Goal: Task Accomplishment & Management: Complete application form

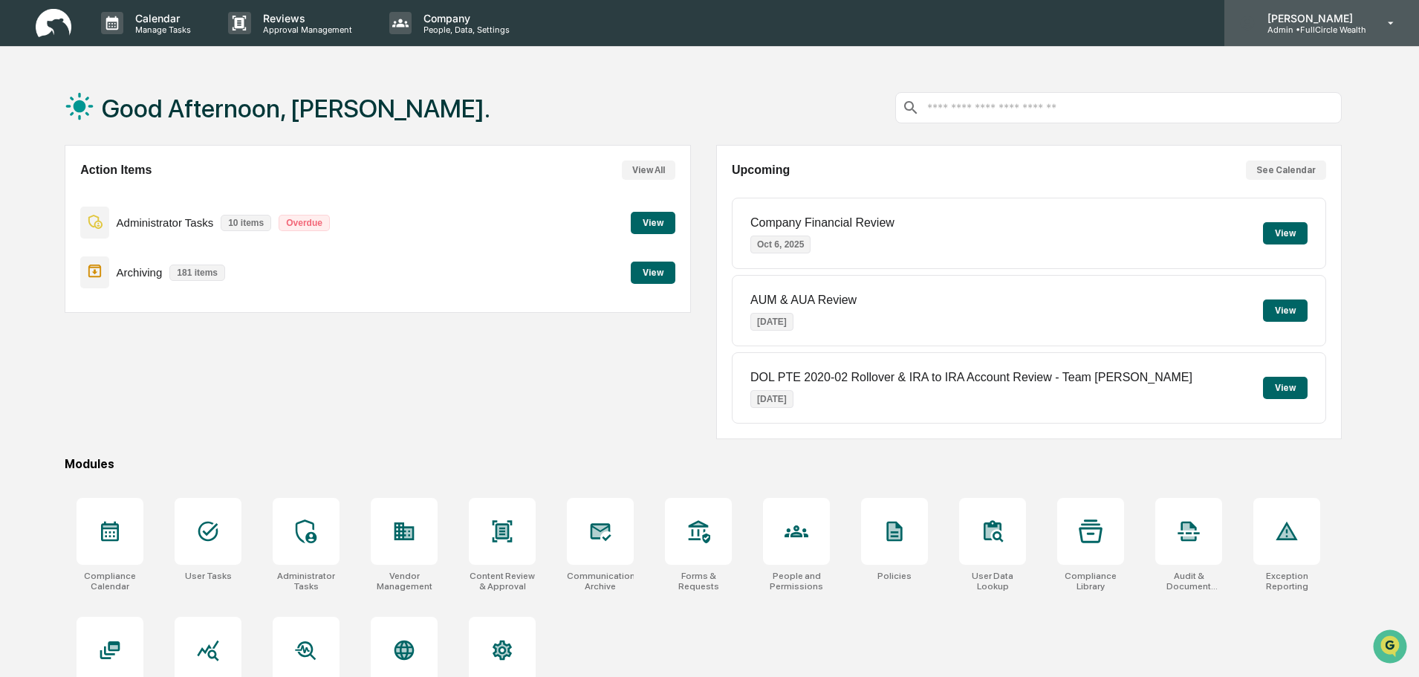
click at [1298, 22] on p "[PERSON_NAME]" at bounding box center [1310, 18] width 111 height 13
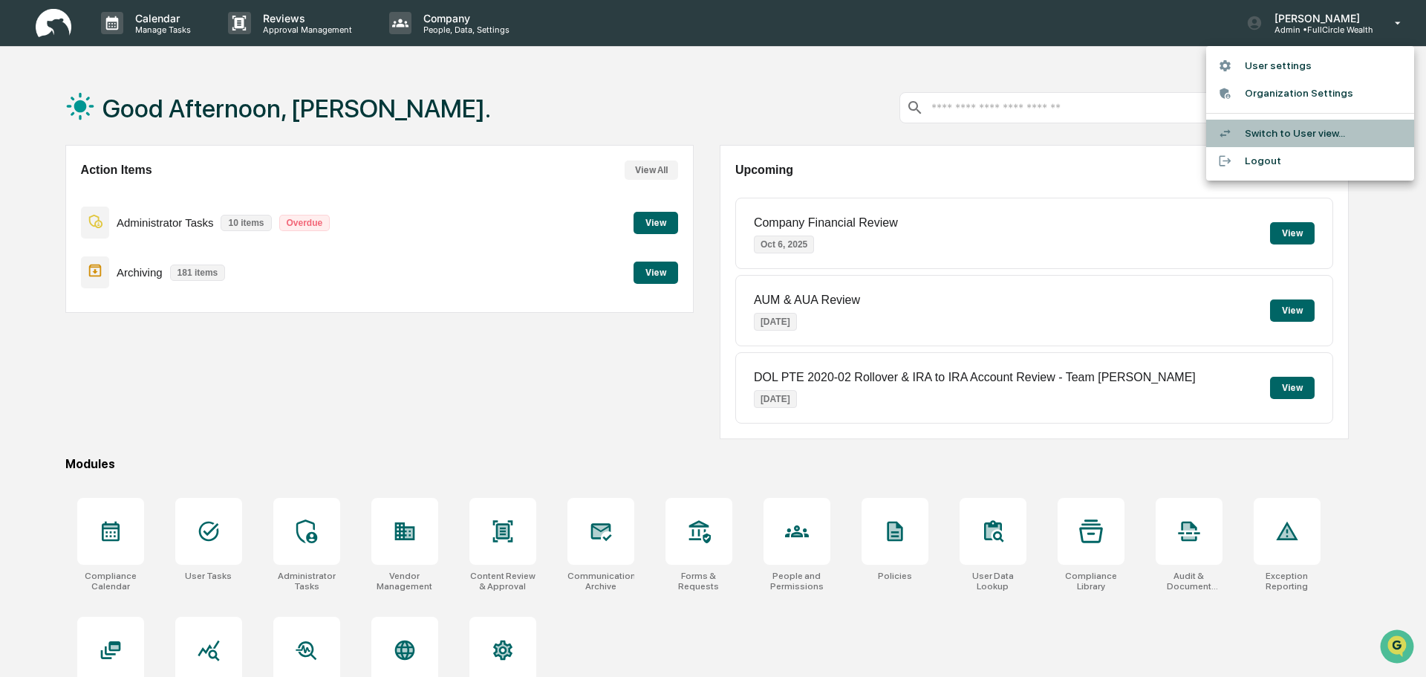
click at [1279, 132] on li "Switch to User view..." at bounding box center [1310, 133] width 208 height 27
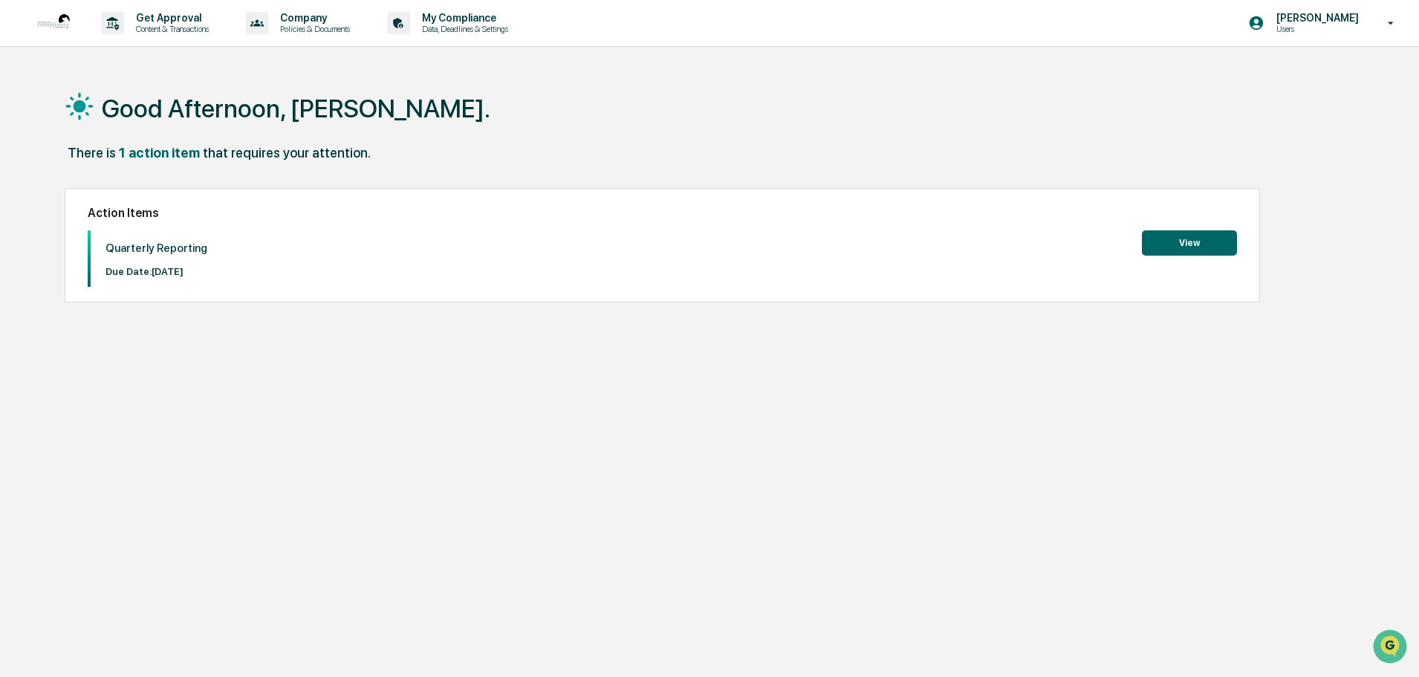
click at [1221, 234] on button "View" at bounding box center [1189, 242] width 95 height 25
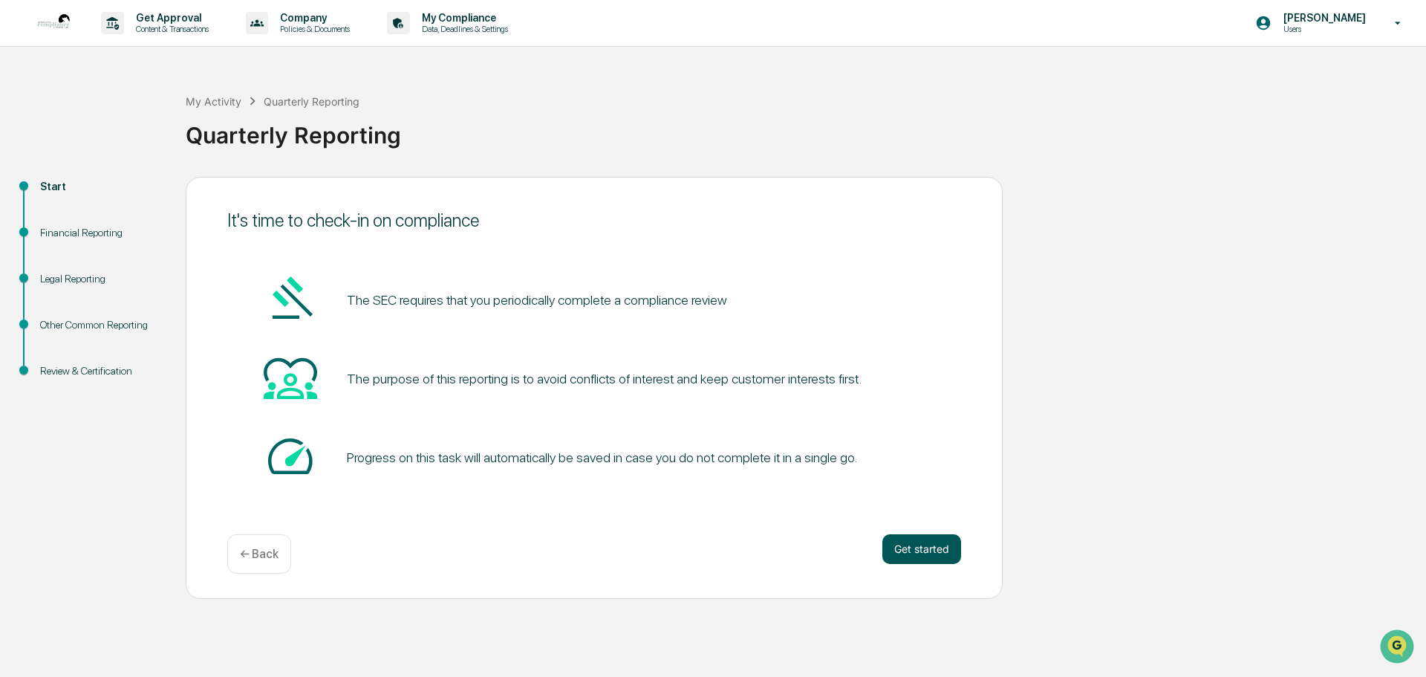
click at [905, 547] on button "Get started" at bounding box center [921, 549] width 79 height 30
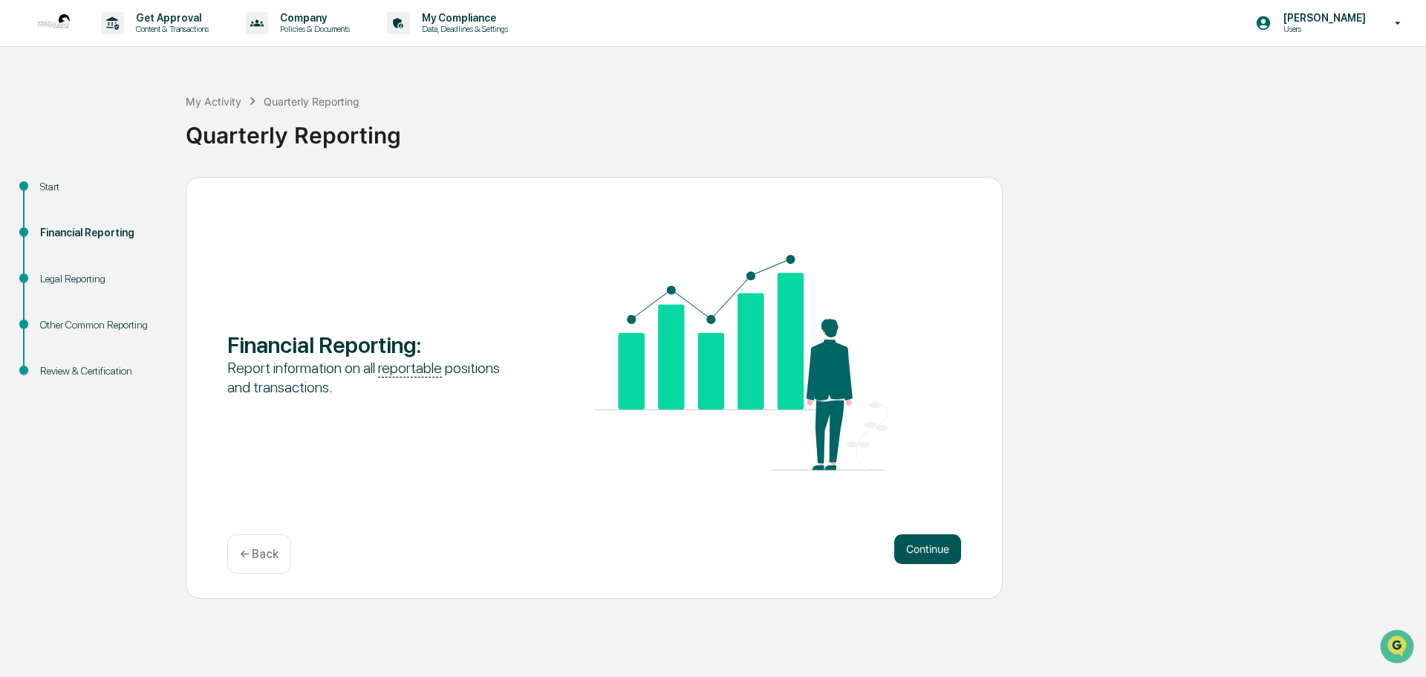
click at [937, 553] on button "Continue" at bounding box center [927, 549] width 67 height 30
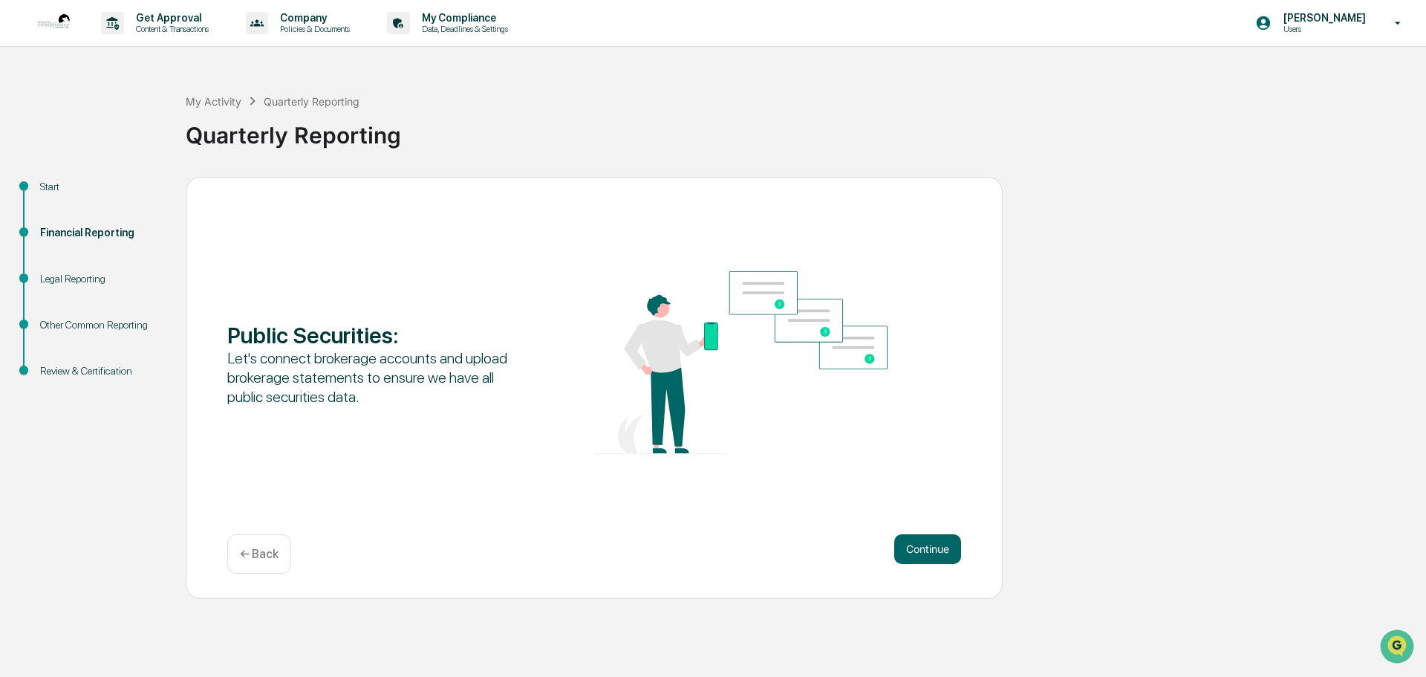
click at [937, 553] on button "Continue" at bounding box center [927, 549] width 67 height 30
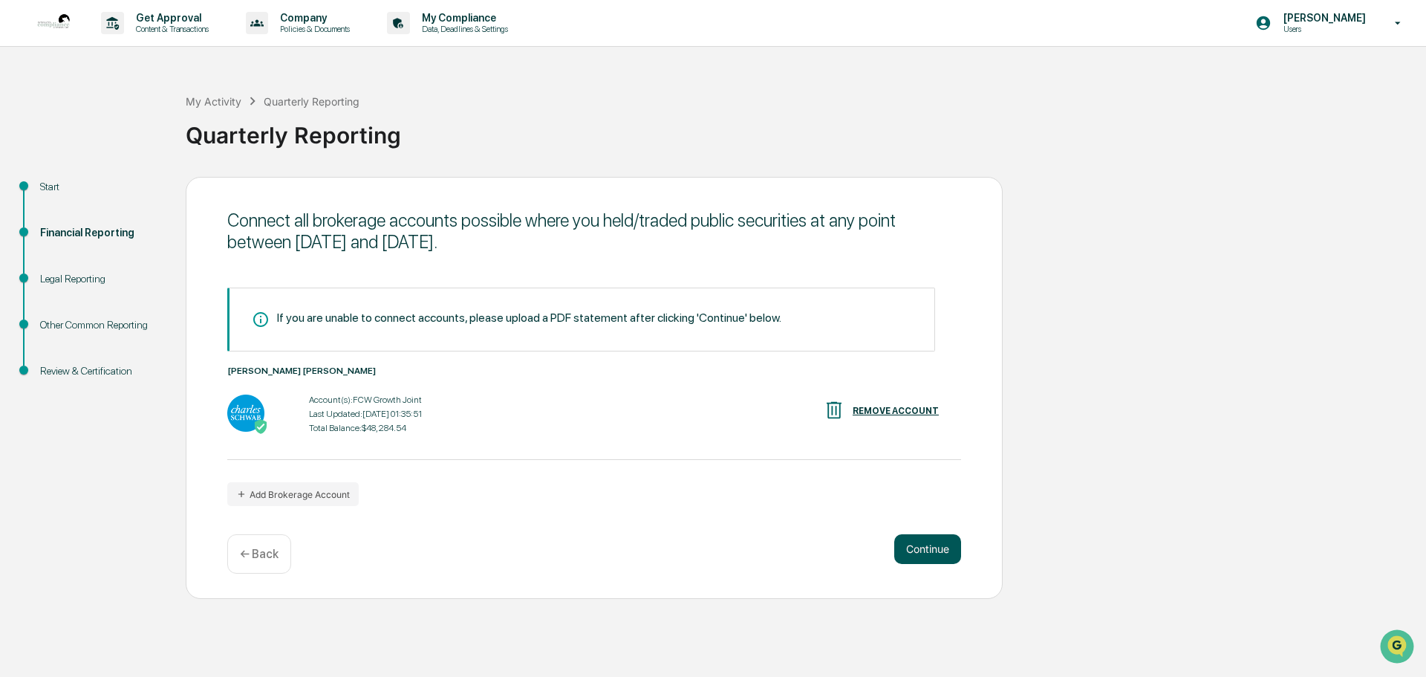
click at [937, 547] on button "Continue" at bounding box center [927, 549] width 67 height 30
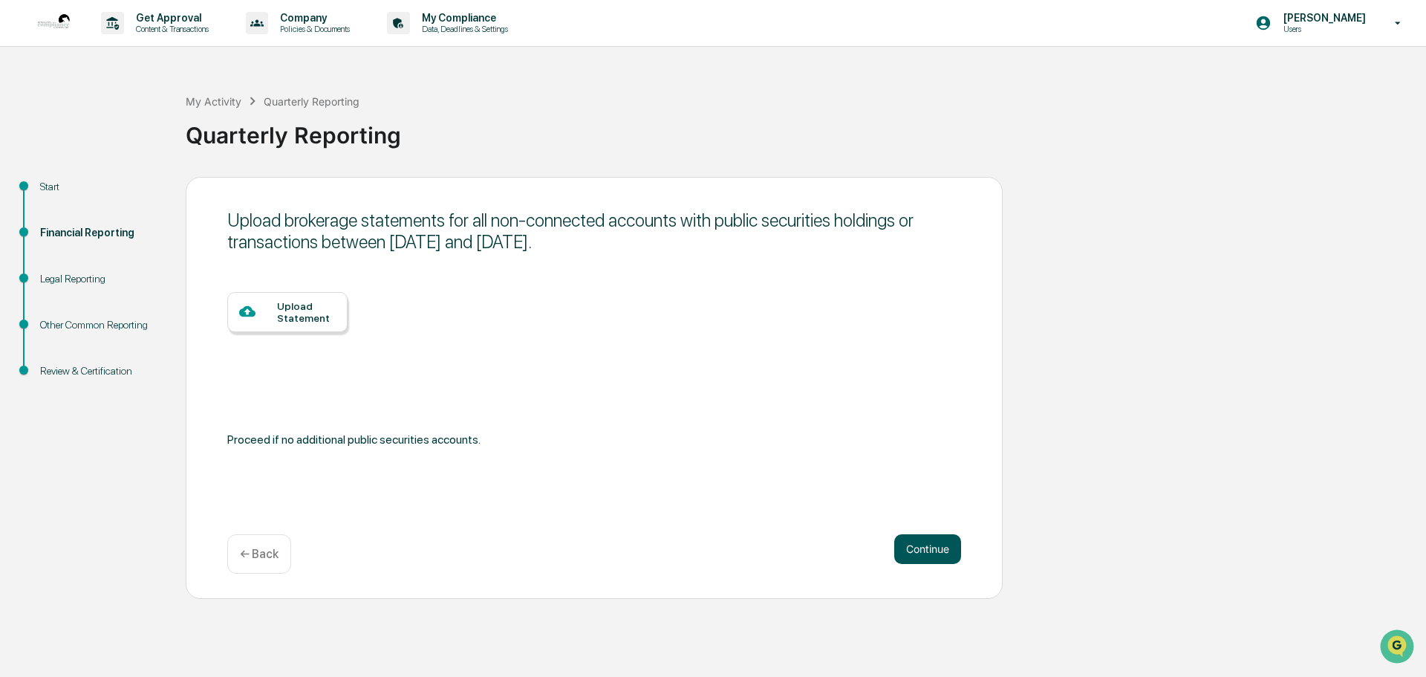
click at [938, 547] on button "Continue" at bounding box center [927, 549] width 67 height 30
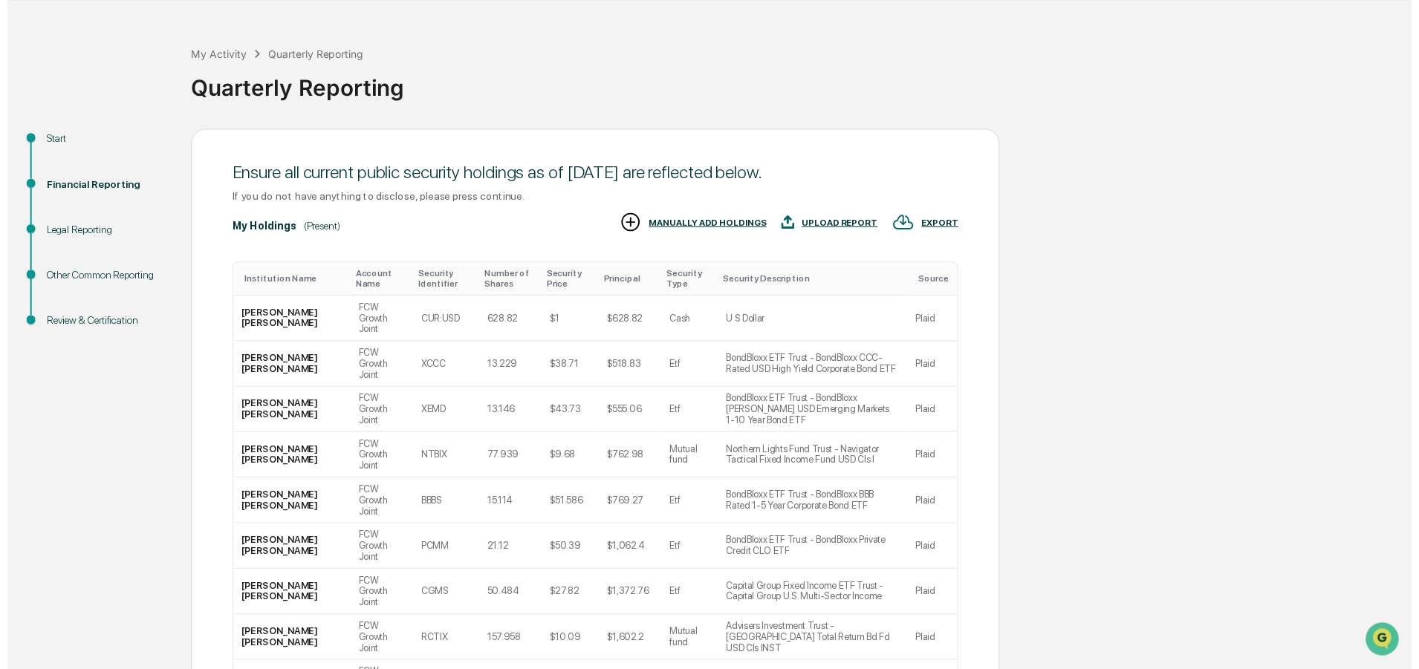
scroll to position [147, 0]
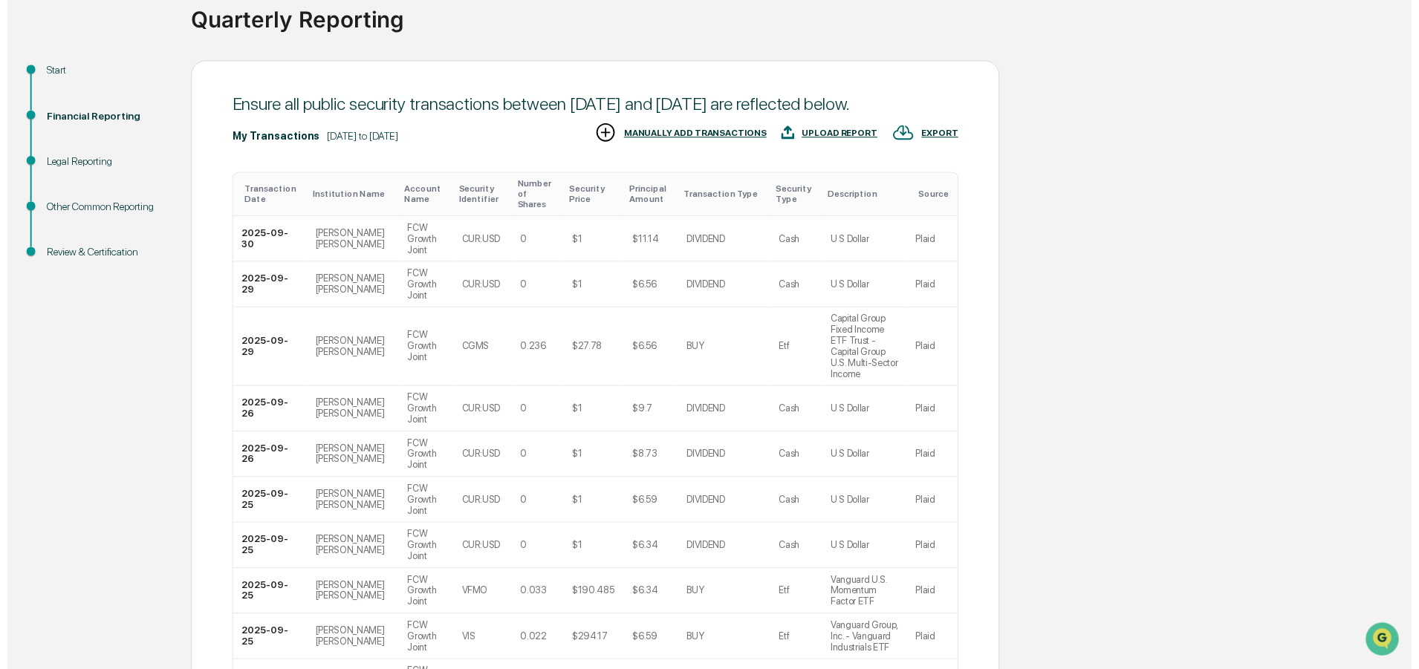
scroll to position [270, 0]
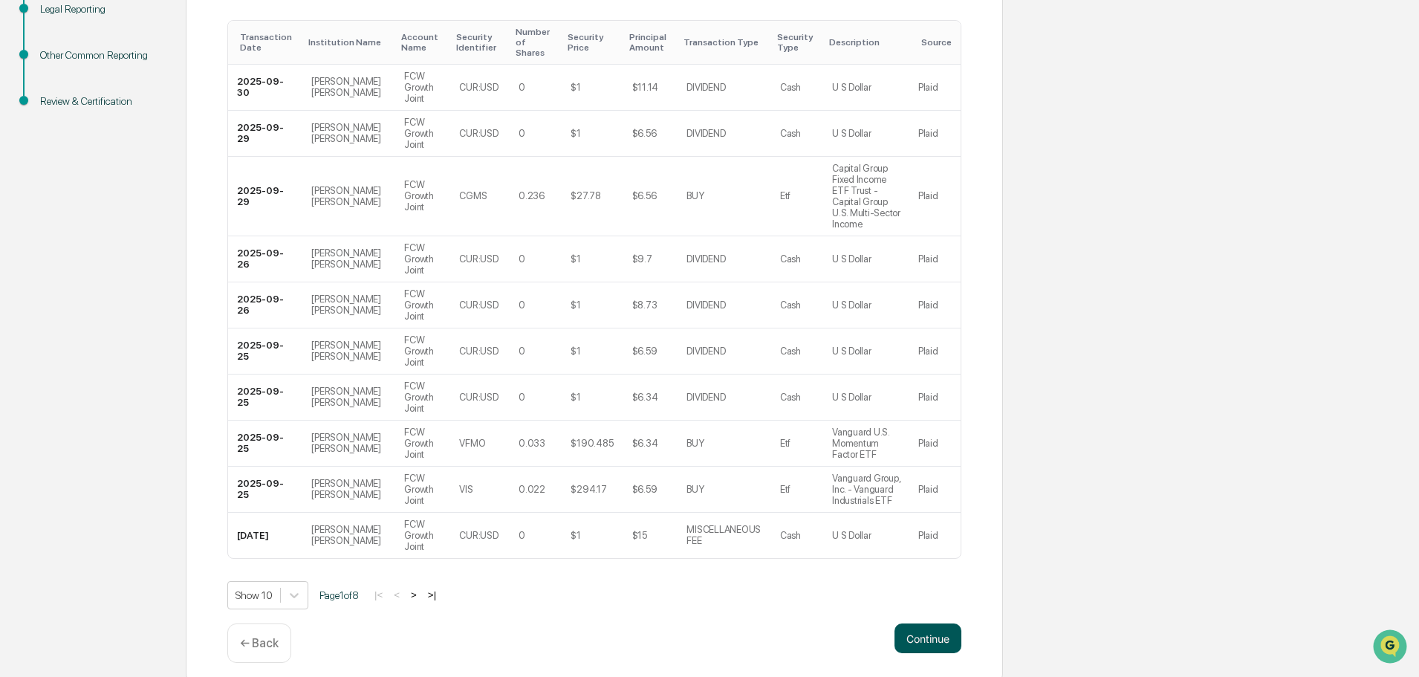
click at [934, 623] on button "Continue" at bounding box center [927, 638] width 67 height 30
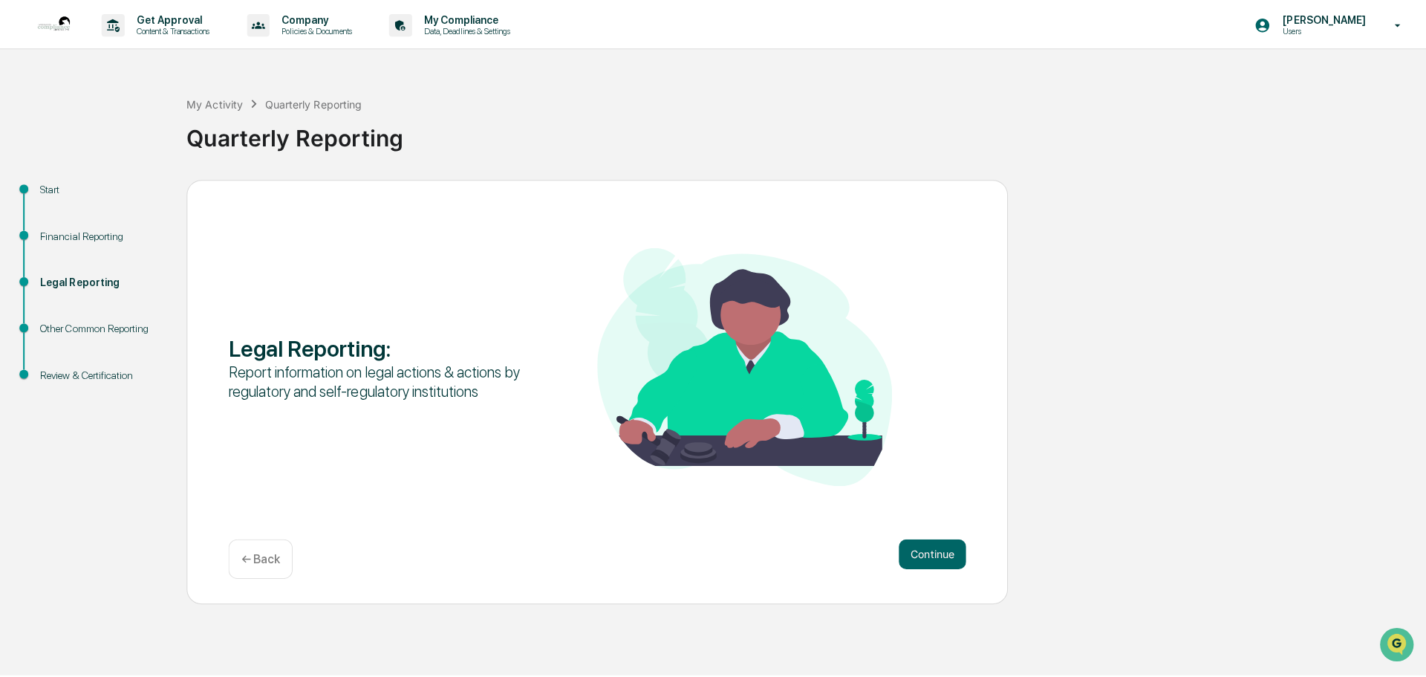
scroll to position [0, 0]
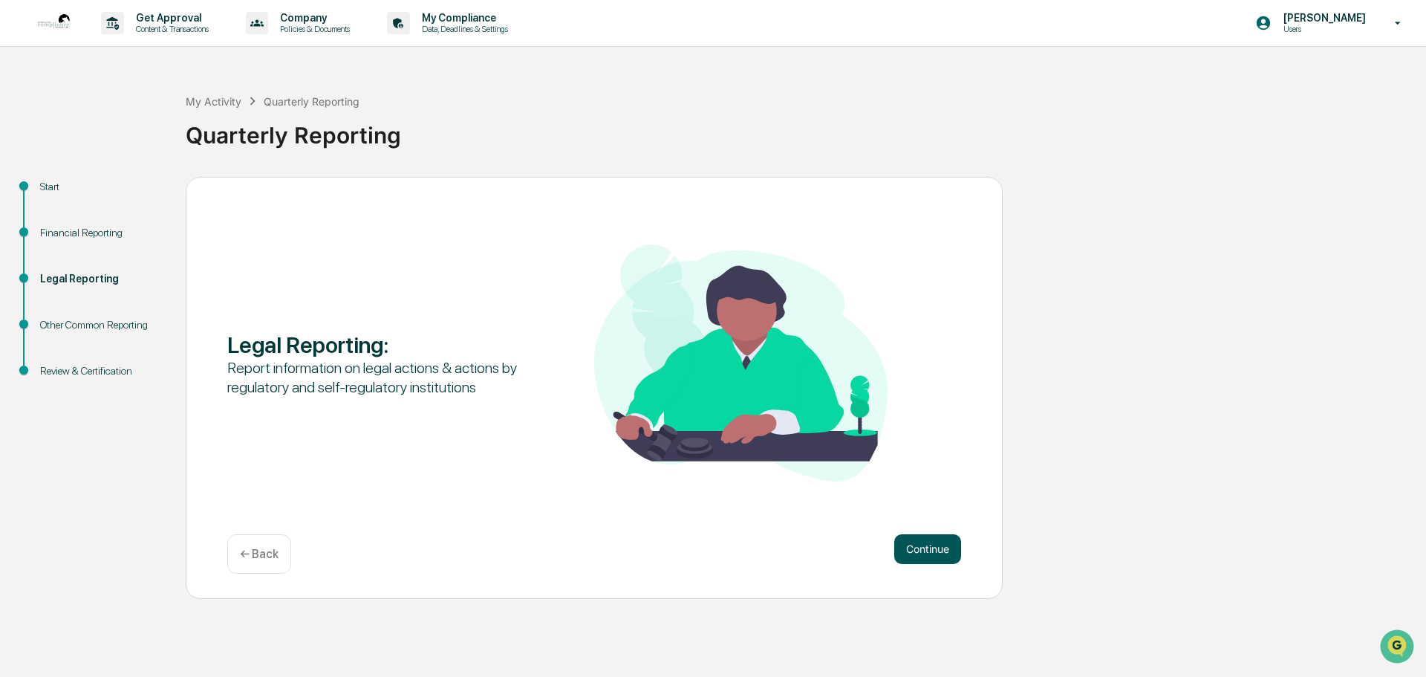
click at [927, 550] on button "Continue" at bounding box center [927, 549] width 67 height 30
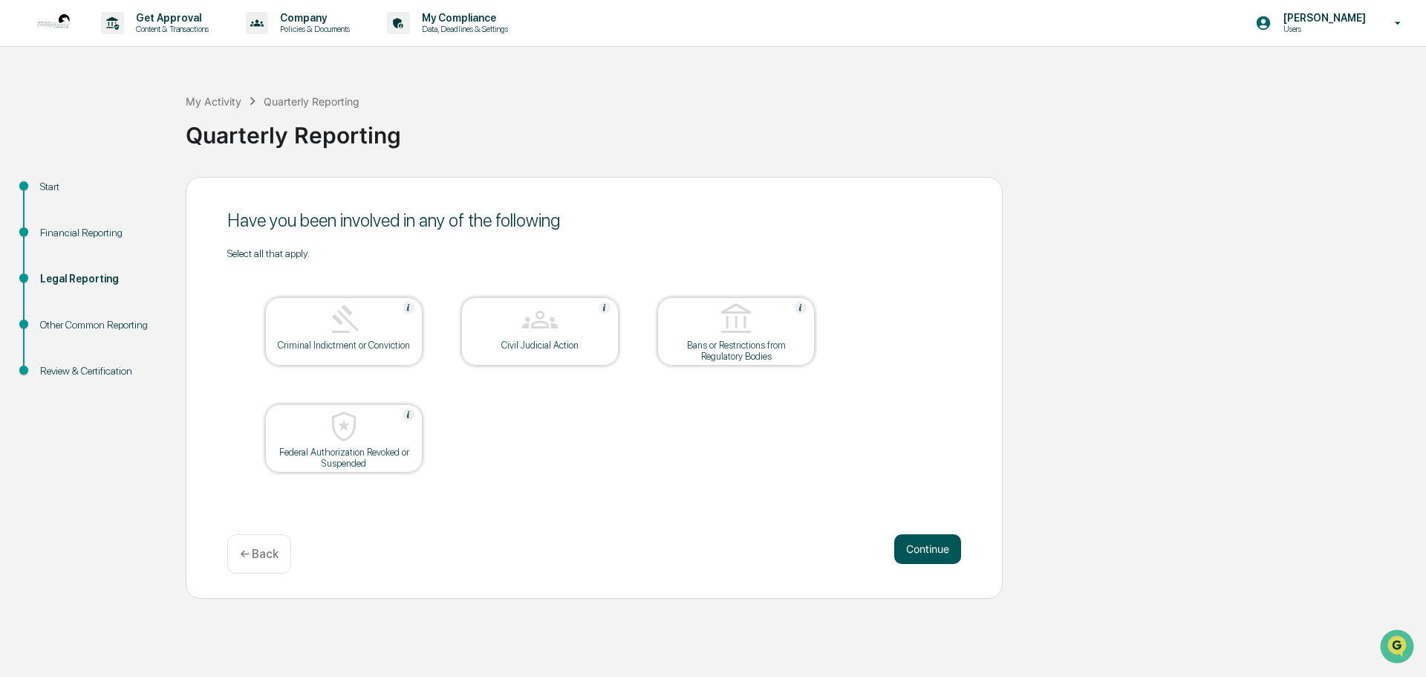
click at [934, 555] on button "Continue" at bounding box center [927, 549] width 67 height 30
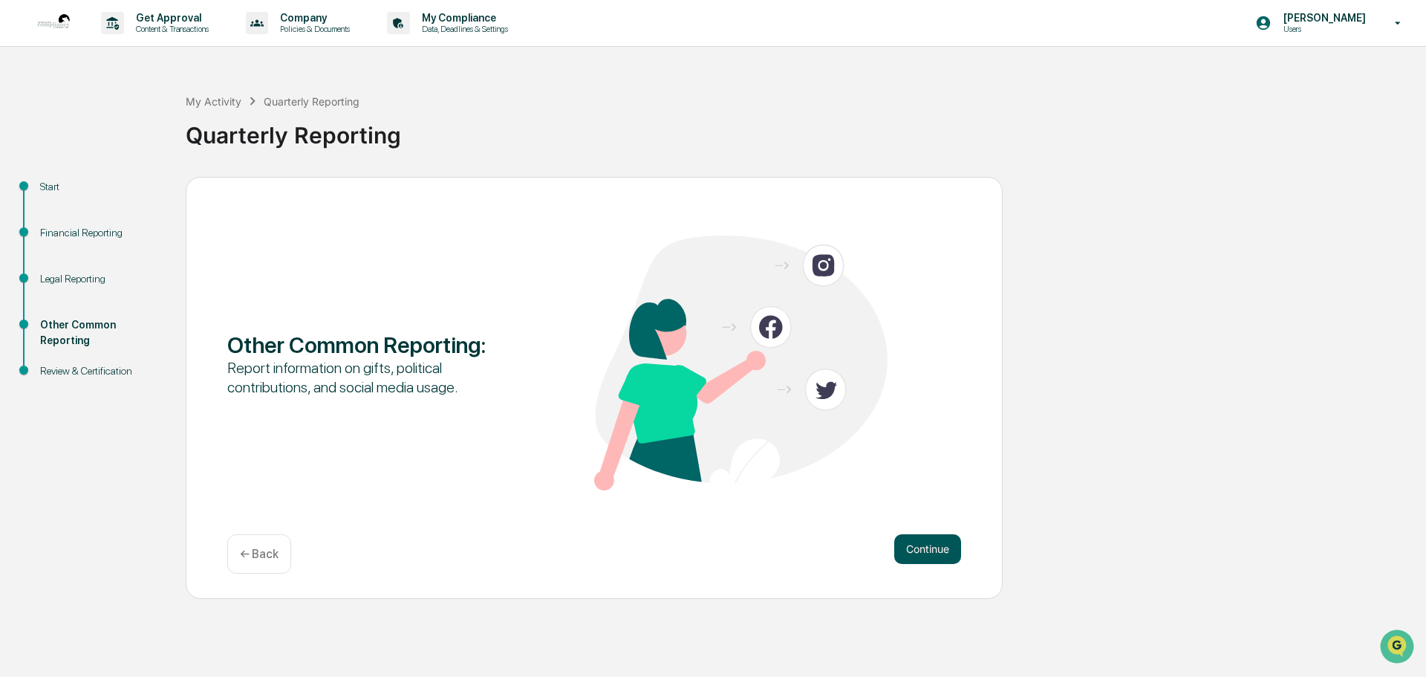
click at [936, 553] on button "Continue" at bounding box center [927, 549] width 67 height 30
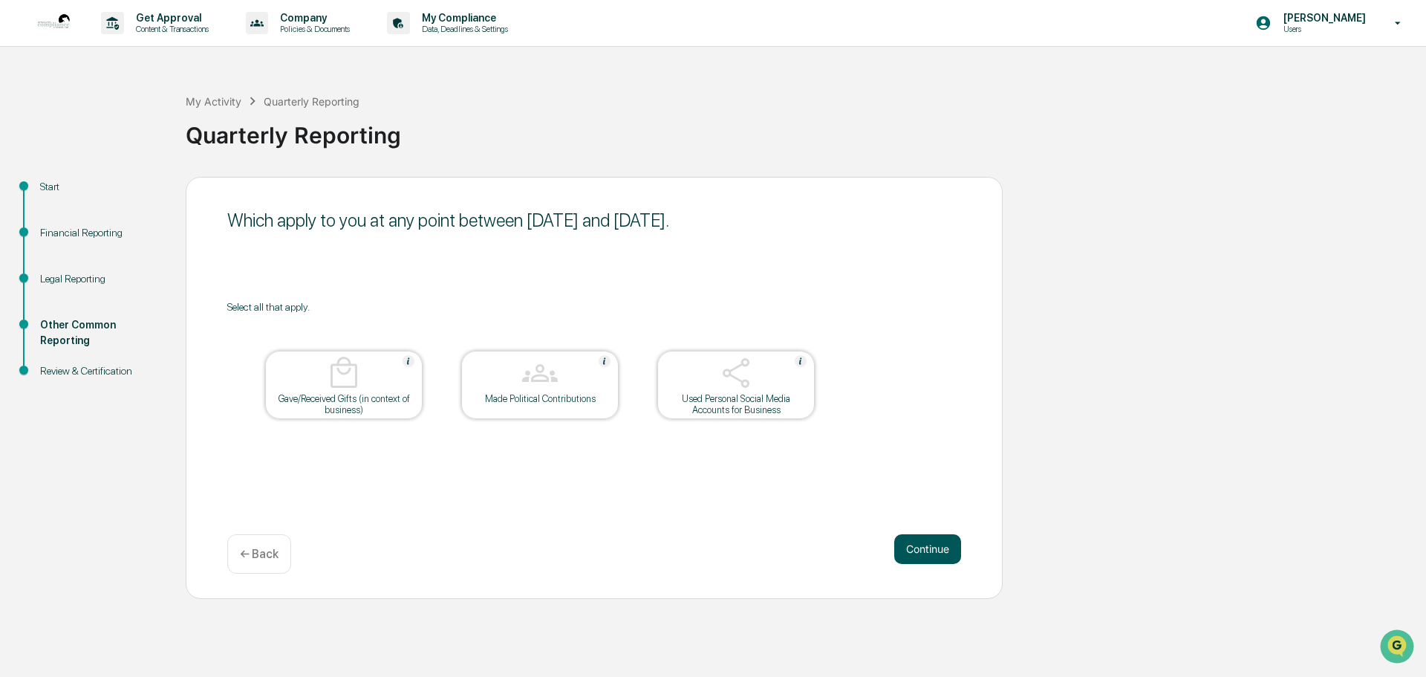
click at [940, 544] on button "Continue" at bounding box center [927, 549] width 67 height 30
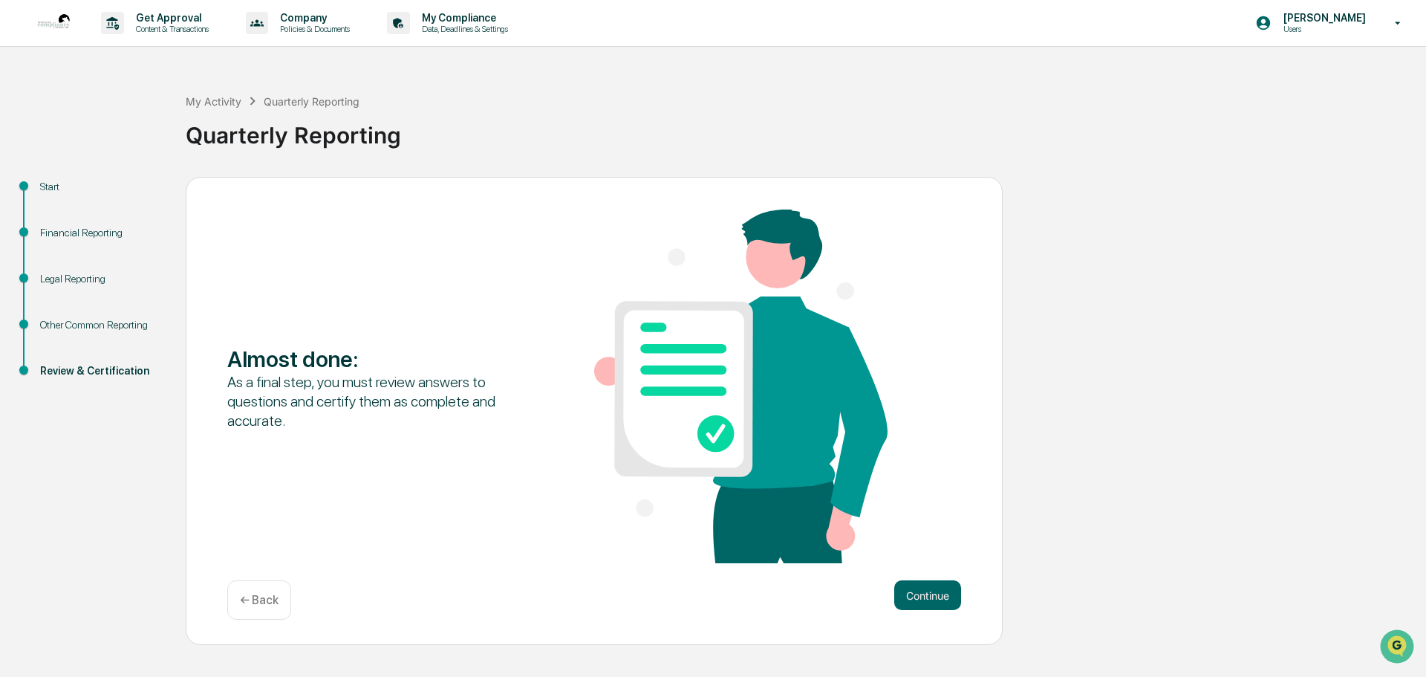
click at [937, 576] on div "Almost done : As a final step, you must review answers to questions and certify…" at bounding box center [594, 411] width 817 height 469
click at [933, 592] on button "Continue" at bounding box center [927, 595] width 67 height 30
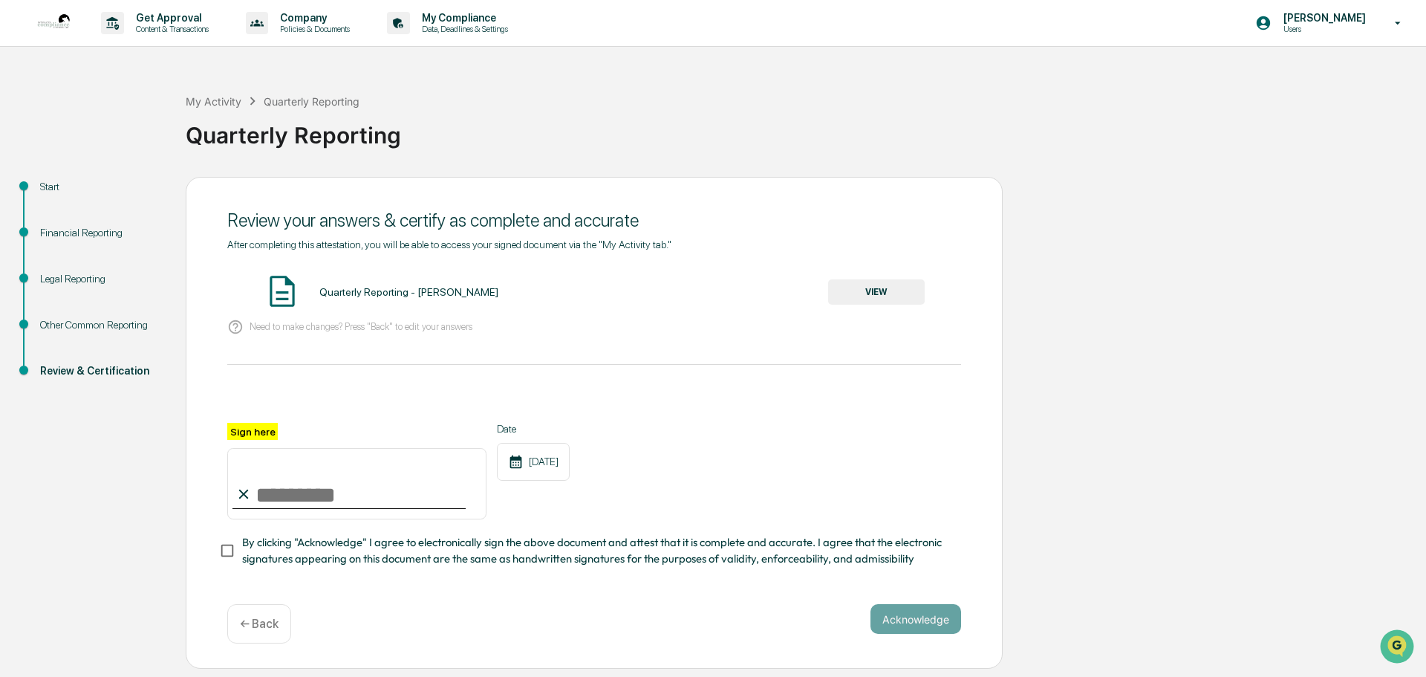
click at [878, 291] on button "VIEW" at bounding box center [876, 291] width 97 height 25
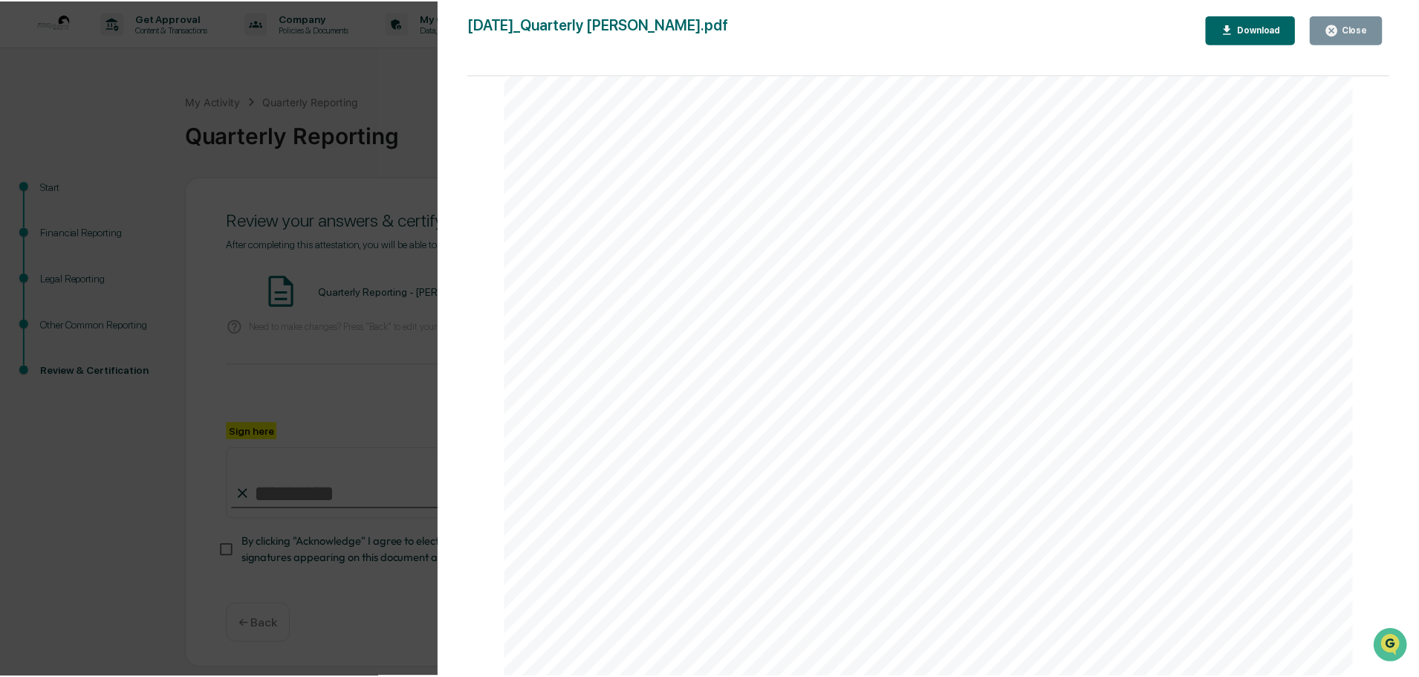
scroll to position [8165, 0]
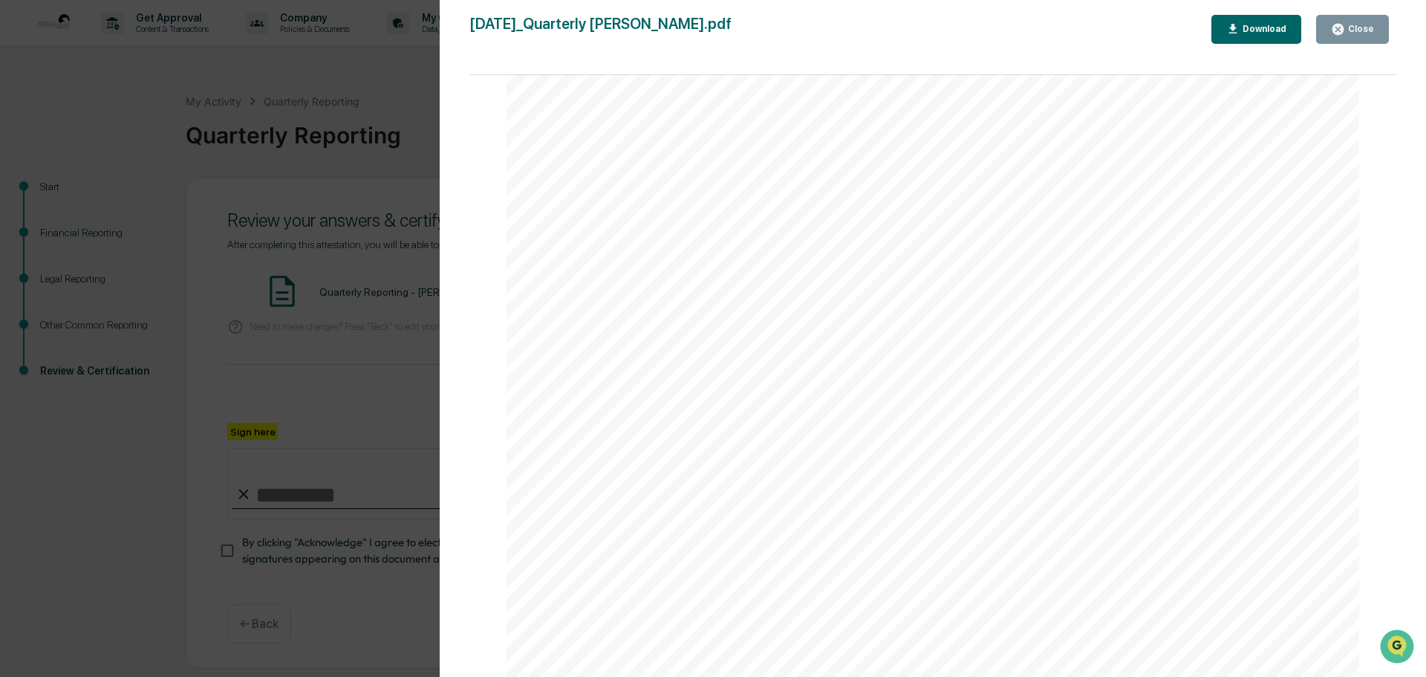
click at [1347, 31] on div "Close" at bounding box center [1359, 29] width 29 height 10
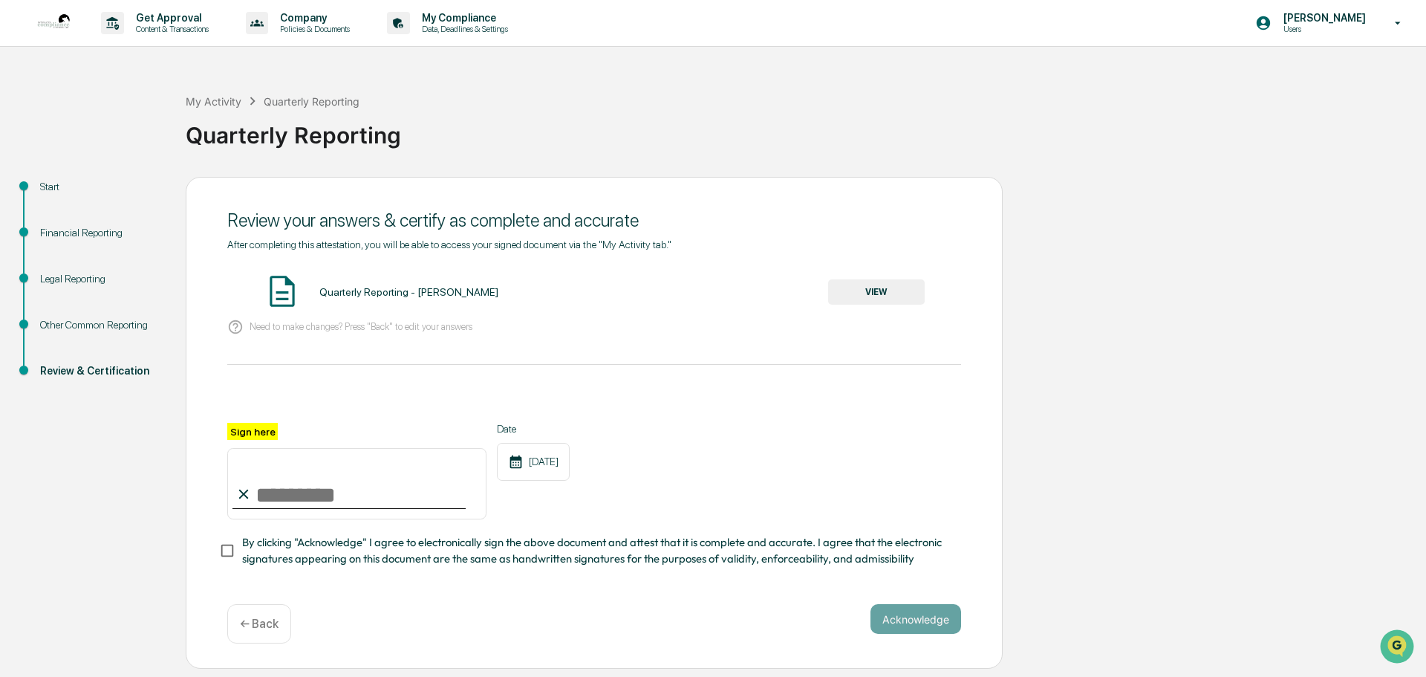
click at [273, 491] on input "Sign here" at bounding box center [356, 483] width 259 height 71
type input "**********"
click at [908, 616] on button "Acknowledge" at bounding box center [916, 619] width 91 height 30
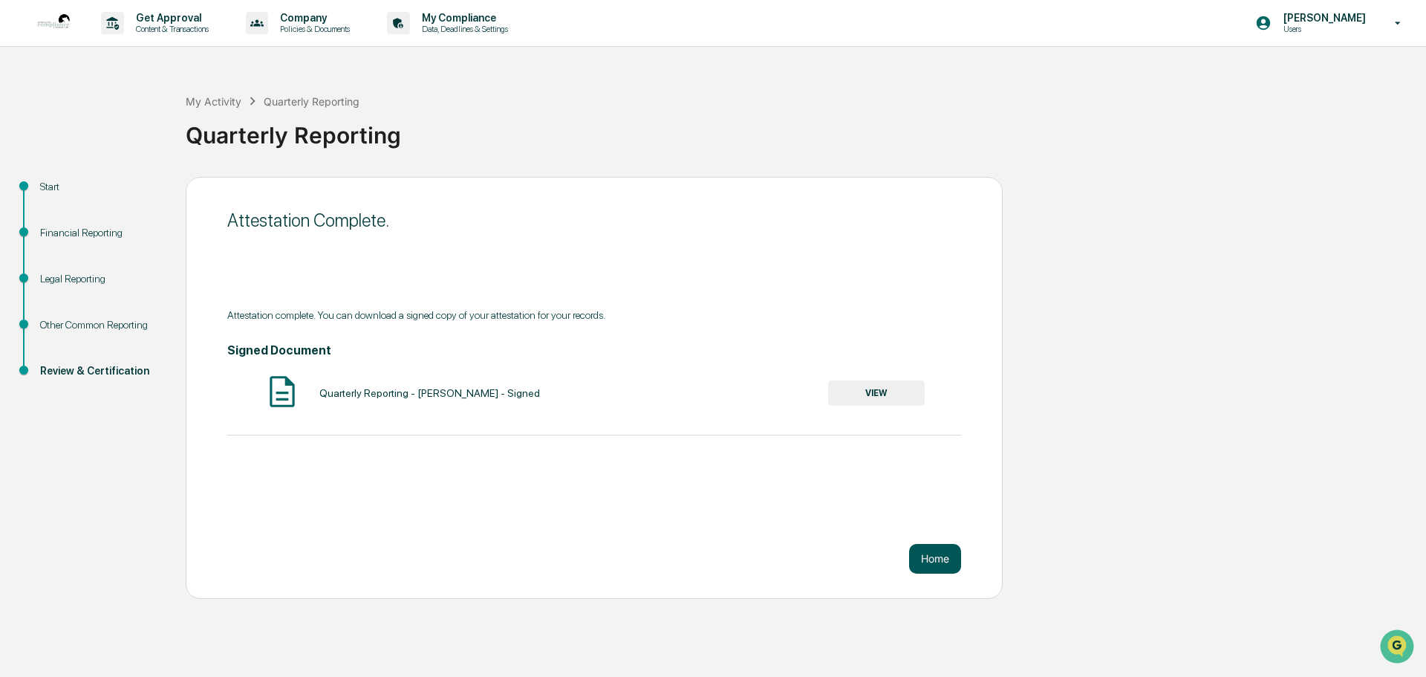
click at [945, 558] on button "Home" at bounding box center [935, 559] width 52 height 30
